Goal: Task Accomplishment & Management: Manage account settings

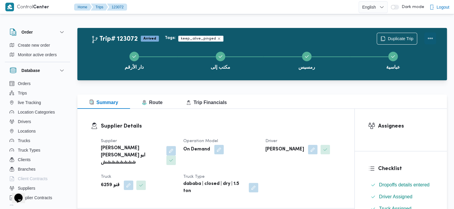
click at [191, 38] on button "Actions" at bounding box center [430, 38] width 12 height 12
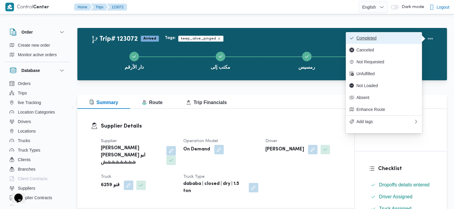
click at [191, 40] on span "Completed" at bounding box center [388, 38] width 62 height 5
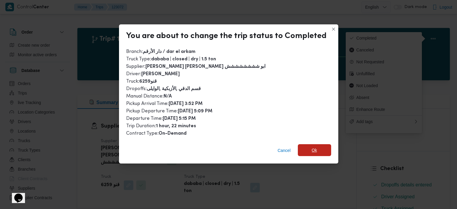
click at [191, 145] on span "Ok" at bounding box center [314, 150] width 33 height 12
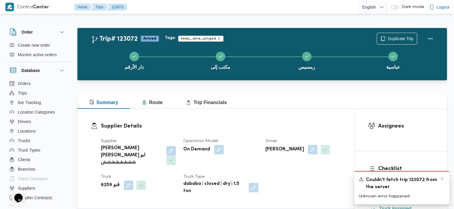
click at [191, 174] on div "A new notification appears Couldn't fetch trip 123072 from the server Unknown e…" at bounding box center [401, 187] width 95 height 33
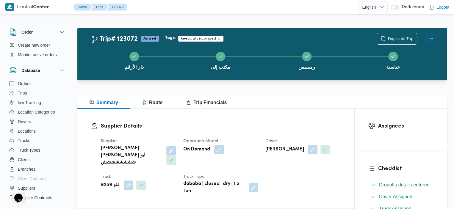
click at [430, 38] on button "Actions" at bounding box center [430, 38] width 12 height 12
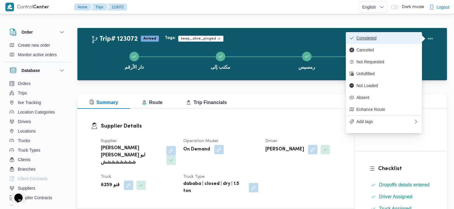
click at [369, 38] on span "Completed" at bounding box center [388, 38] width 62 height 5
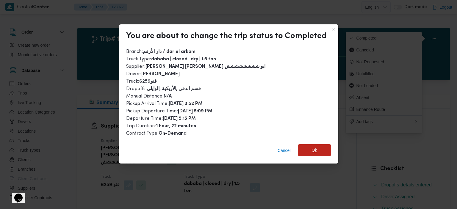
click at [318, 151] on span "Ok" at bounding box center [314, 150] width 33 height 12
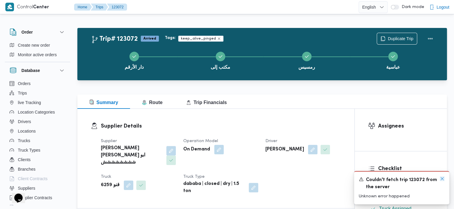
click at [441, 177] on icon "Dismiss toast" at bounding box center [442, 178] width 5 height 5
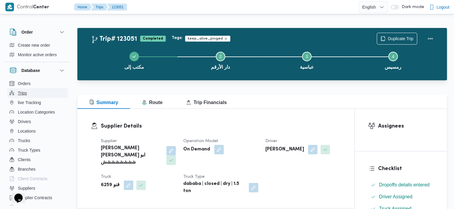
click at [38, 93] on button "Trips" at bounding box center [37, 93] width 61 height 10
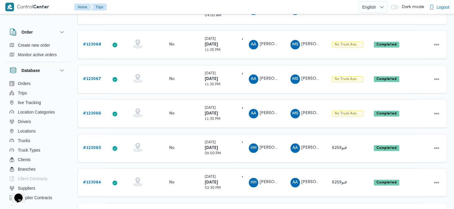
scroll to position [196, 0]
